Goal: Transaction & Acquisition: Book appointment/travel/reservation

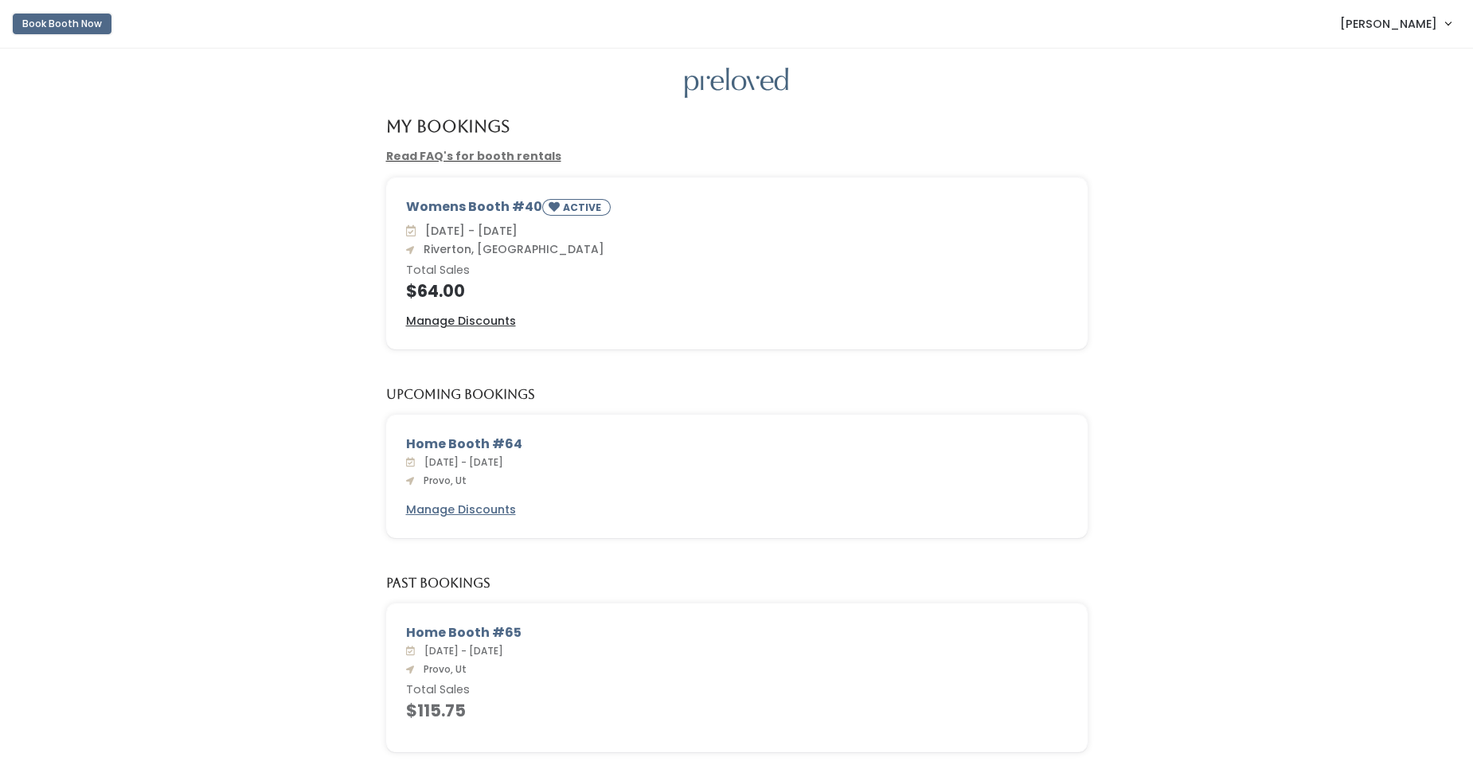
click at [50, 20] on button "Book Booth Now" at bounding box center [62, 24] width 99 height 21
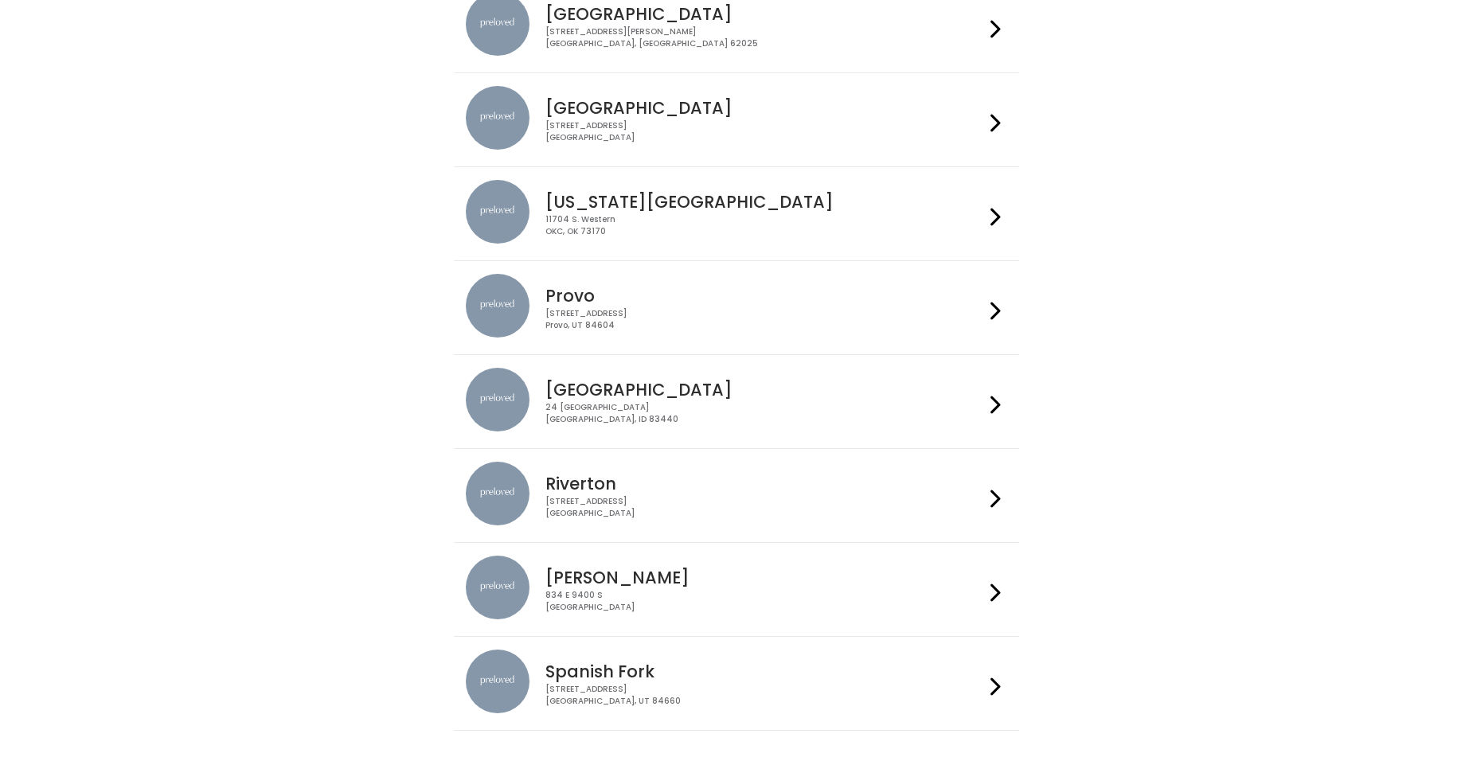
scroll to position [351, 0]
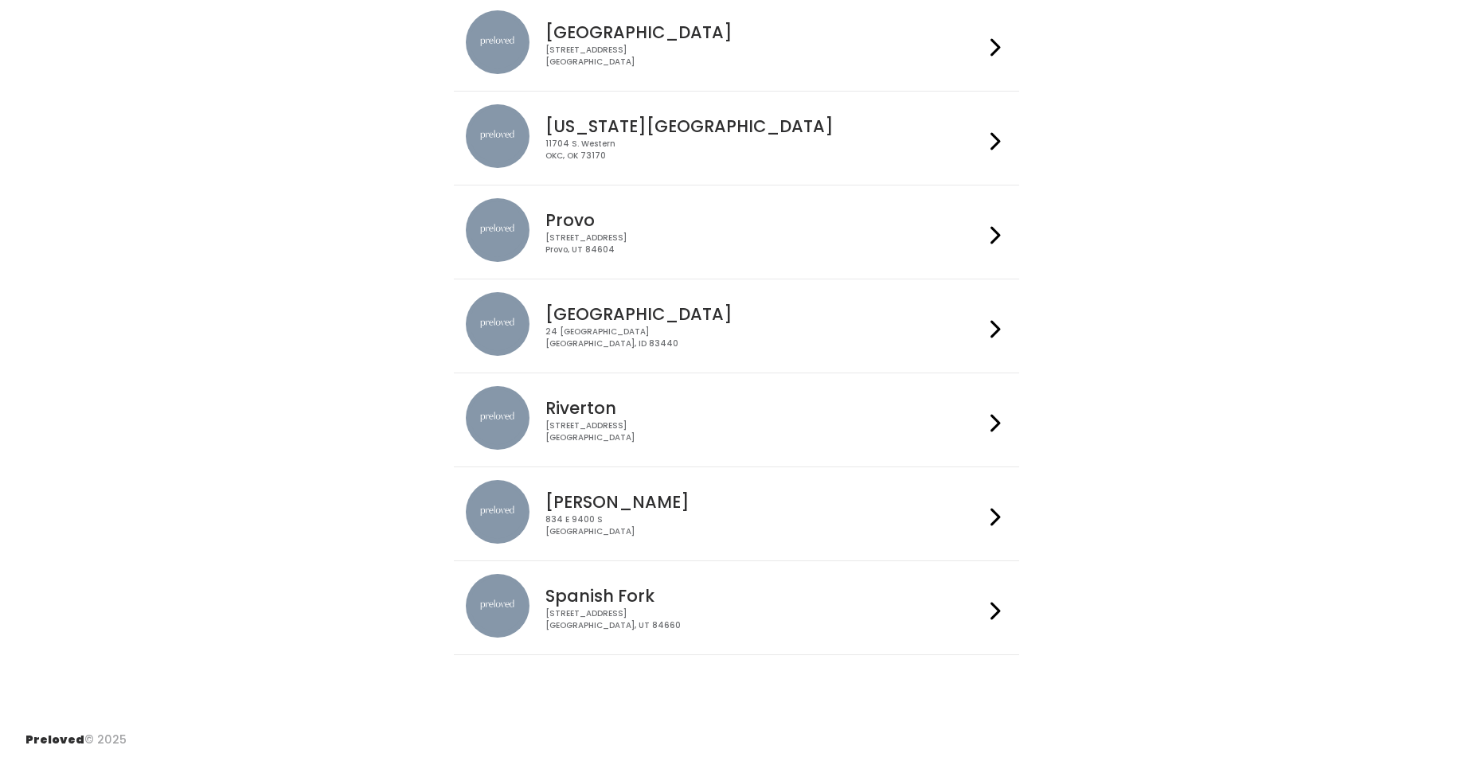
click at [967, 227] on h4 "Provo" at bounding box center [764, 220] width 438 height 18
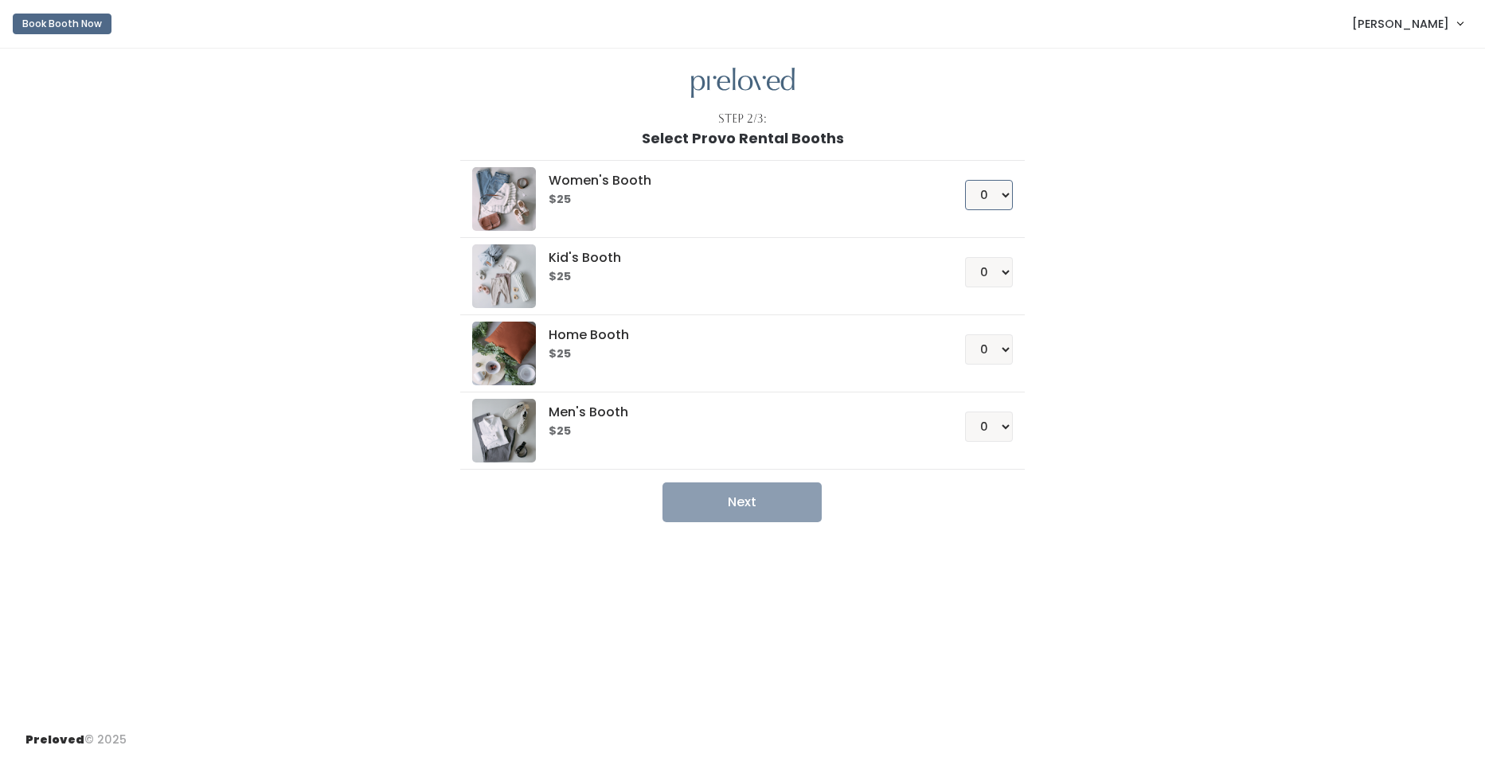
click at [985, 189] on select "0 1 2 3 4" at bounding box center [989, 195] width 48 height 30
select select "1"
click at [965, 180] on select "0 1 2 3 4" at bounding box center [989, 195] width 48 height 30
click at [762, 499] on button "Next" at bounding box center [741, 502] width 159 height 40
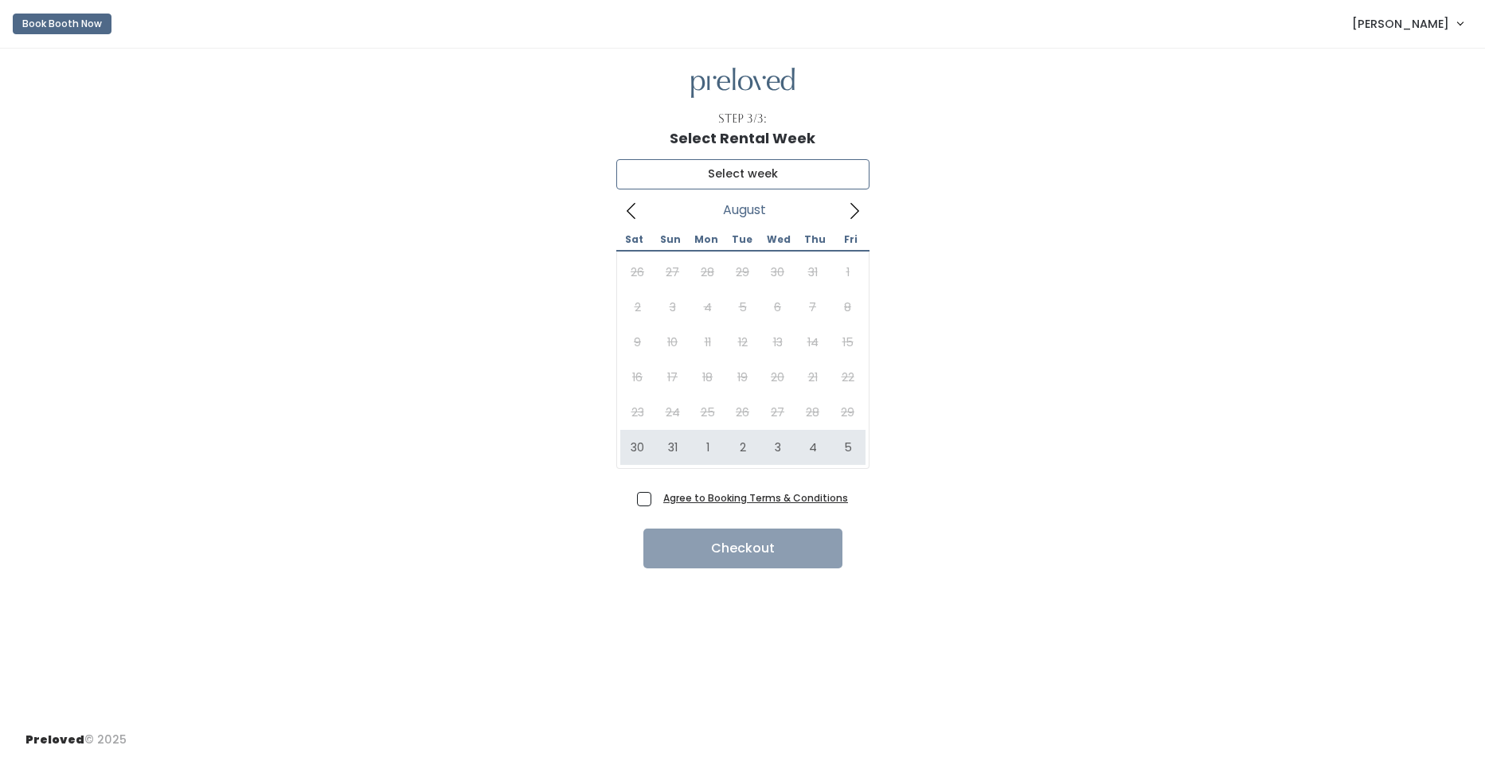
type input "[DATE] to [DATE]"
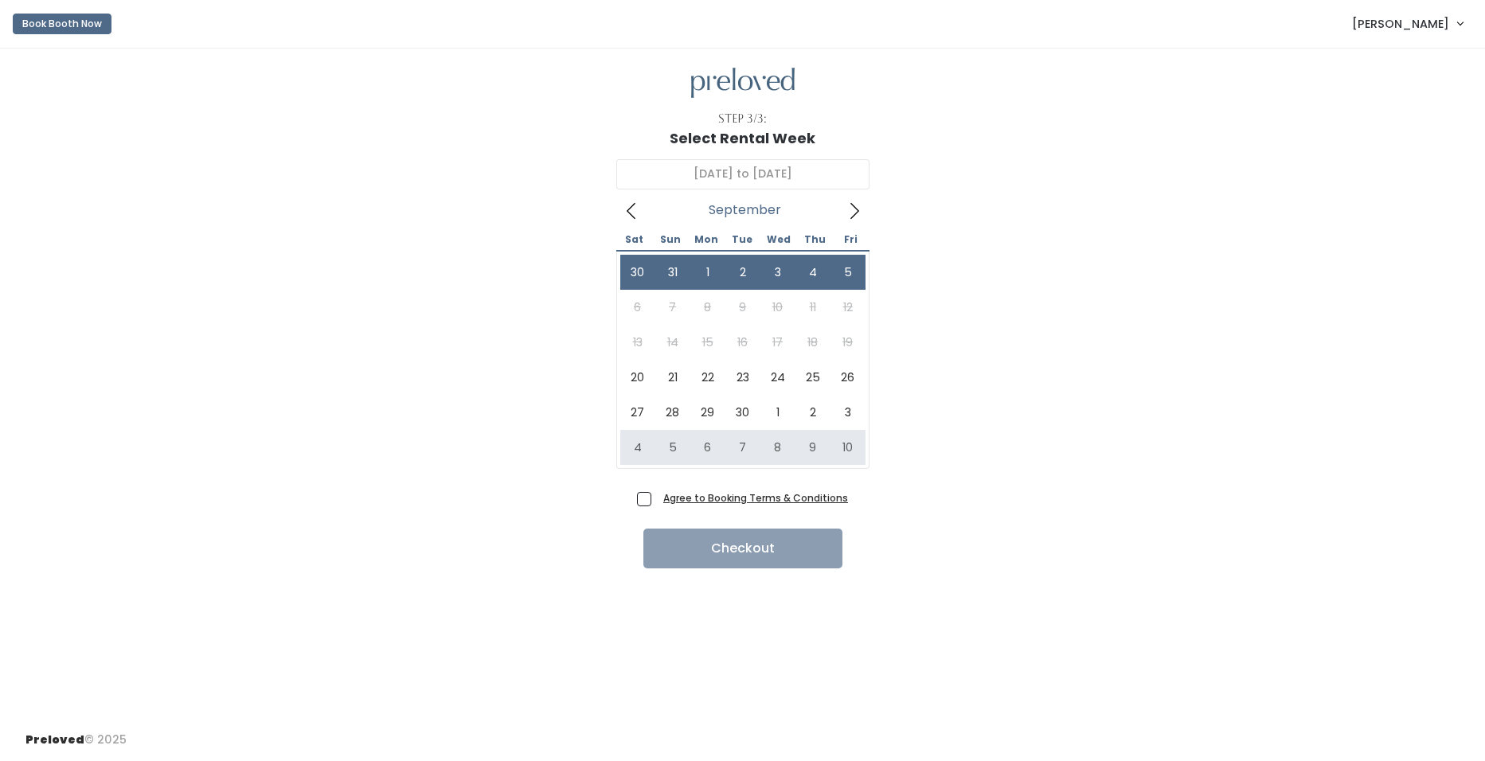
click at [657, 503] on span "Agree to Booking Terms & Conditions" at bounding box center [752, 498] width 191 height 16
click at [657, 500] on input "Agree to Booking Terms & Conditions" at bounding box center [662, 495] width 10 height 10
checkbox input "true"
click at [700, 545] on button "Checkout" at bounding box center [742, 549] width 199 height 40
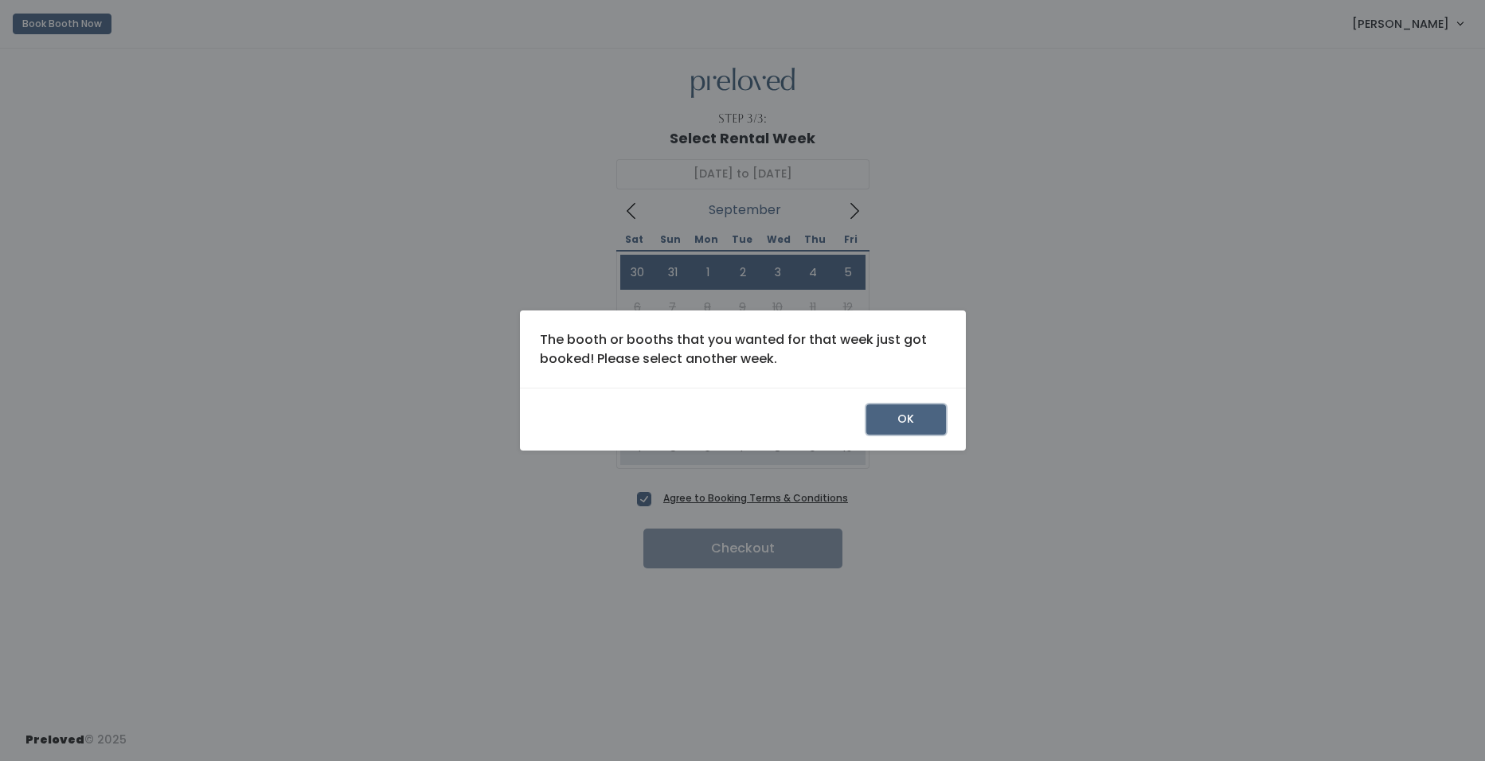
click at [896, 417] on button "OK" at bounding box center [906, 419] width 80 height 30
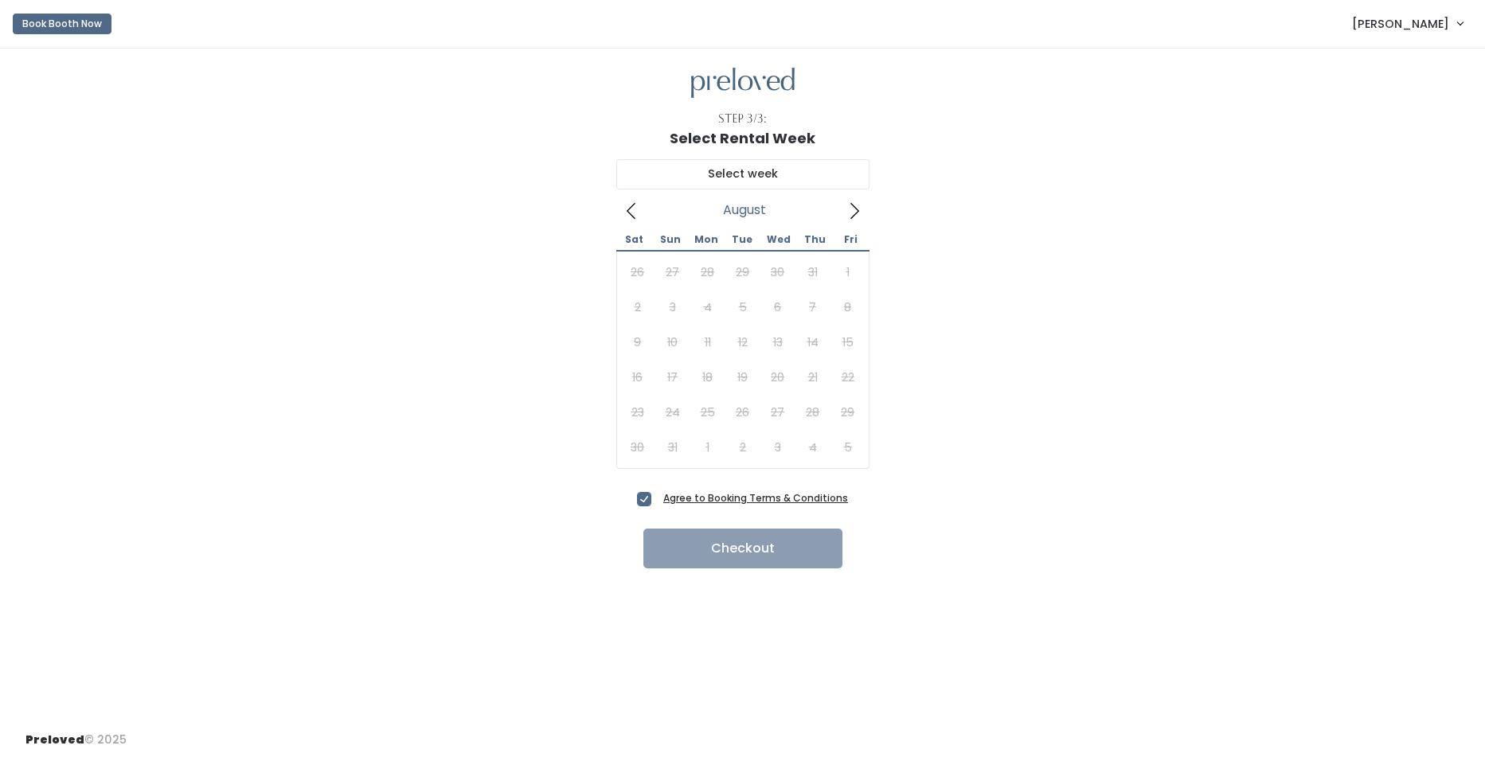
click at [762, 442] on div "26 27 28 29 30 31 1 2 3 4 5 6 7 8 9 10 11 12 13 14 15 16 17 18 19 20 21 22 23 2…" at bounding box center [742, 360] width 245 height 210
click at [851, 208] on icon at bounding box center [854, 211] width 18 height 18
type input "[DATE] to [DATE]"
